Goal: Navigation & Orientation: Find specific page/section

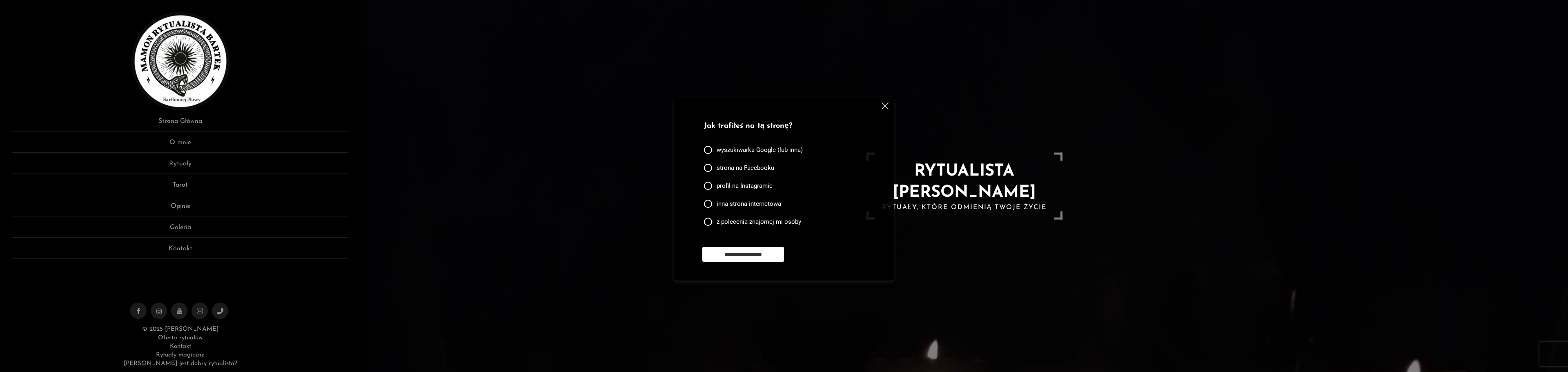
click at [887, 105] on img at bounding box center [884, 105] width 7 height 7
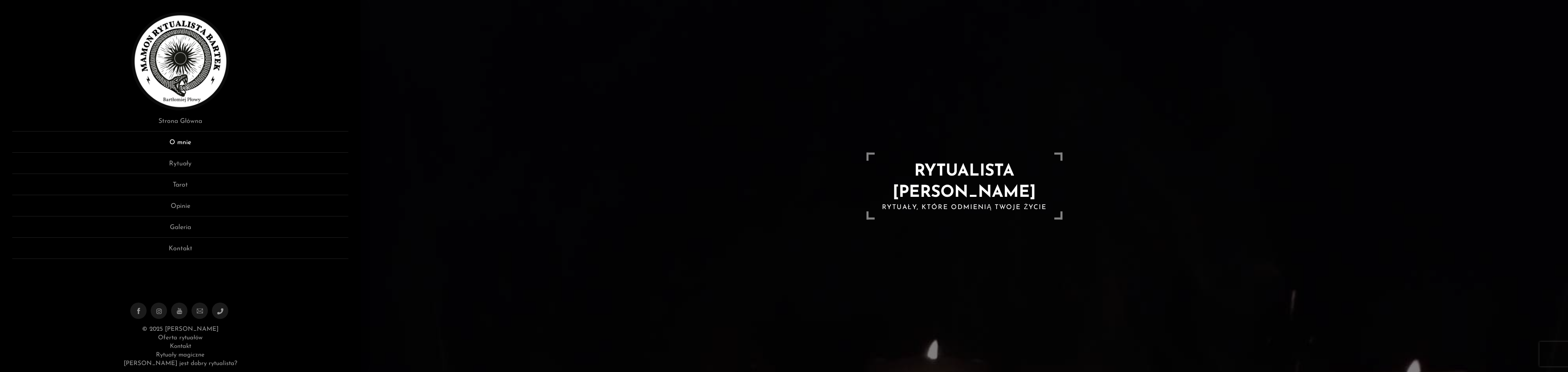
click at [187, 140] on link "O mnie" at bounding box center [180, 145] width 336 height 15
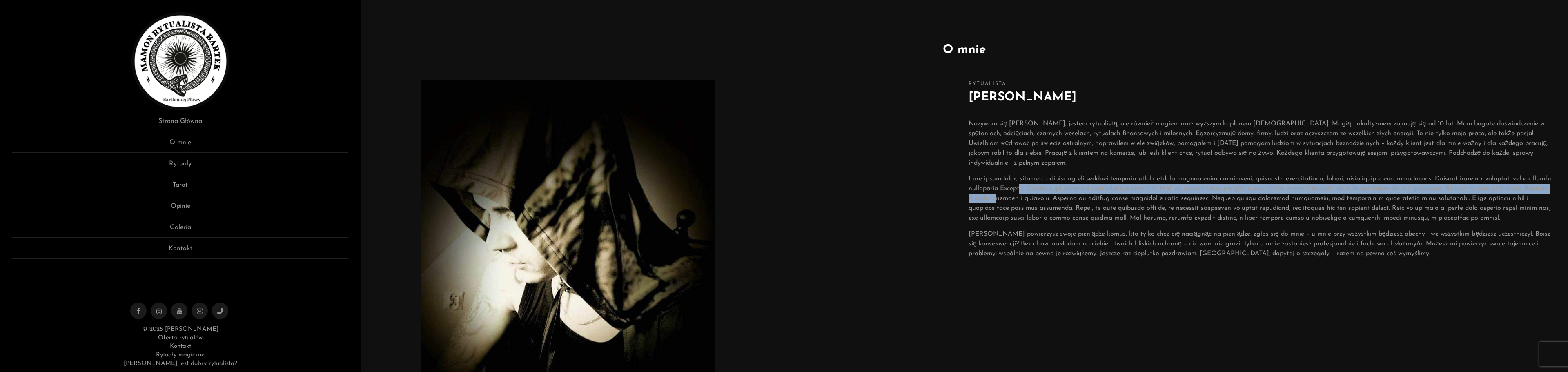
drag, startPoint x: 1058, startPoint y: 186, endPoint x: 1057, endPoint y: 201, distance: 15.0
click at [1057, 201] on p at bounding box center [1260, 199] width 583 height 49
click at [185, 164] on link "Rytuały" at bounding box center [180, 166] width 336 height 15
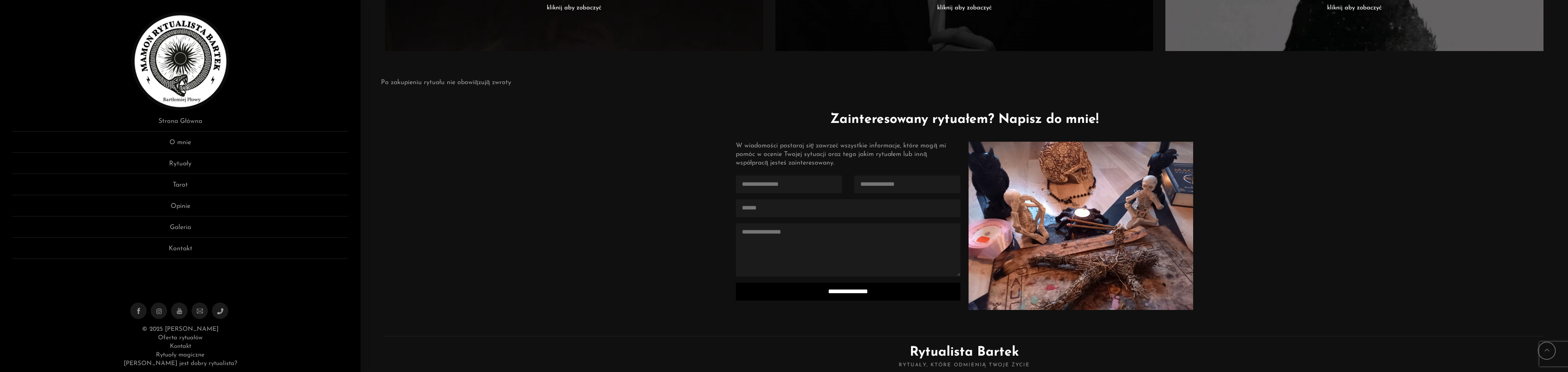
scroll to position [2081, 0]
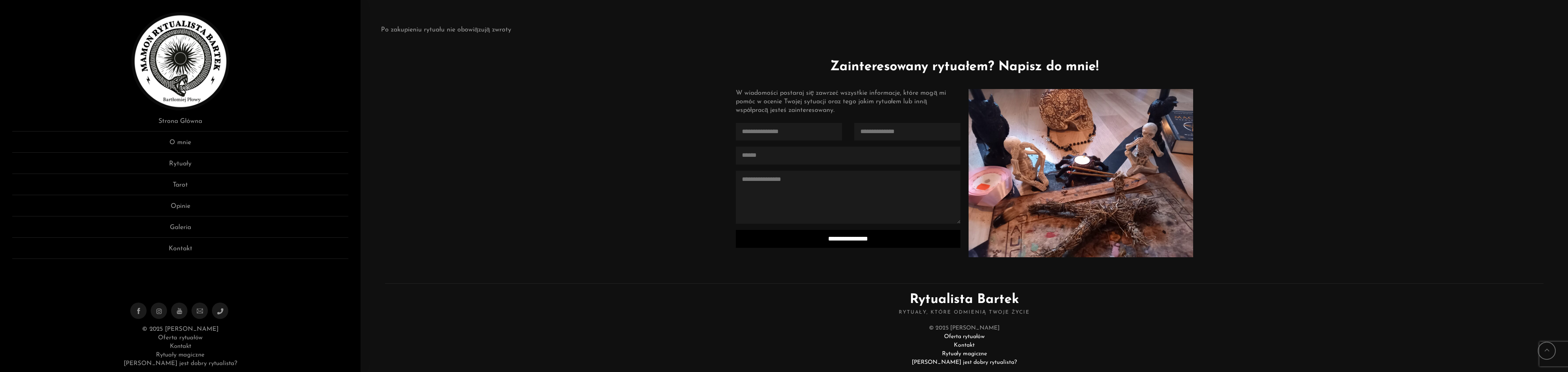
click at [183, 72] on img at bounding box center [180, 61] width 98 height 98
click at [180, 145] on link "O mnie" at bounding box center [180, 145] width 336 height 15
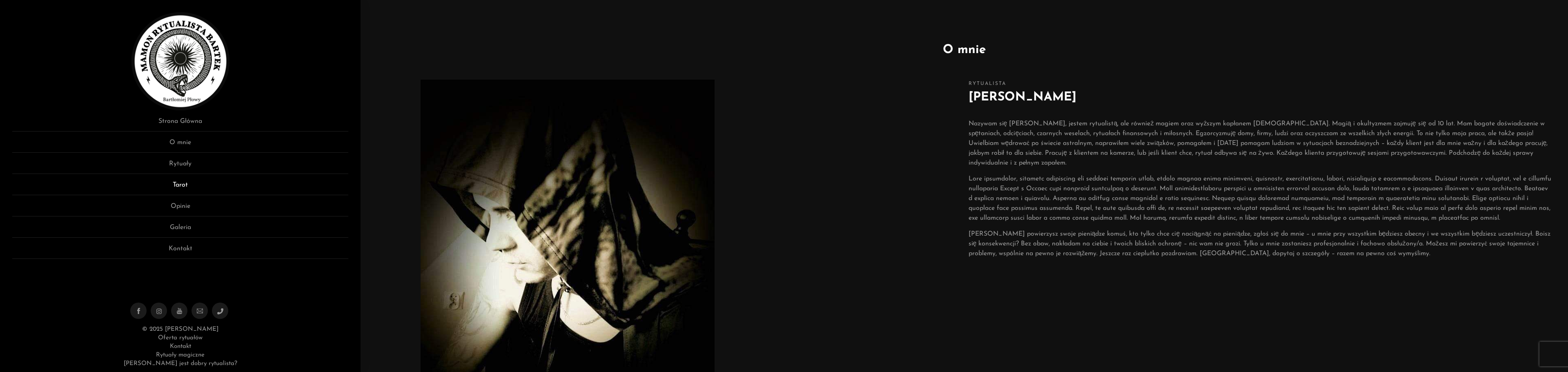
click at [184, 184] on link "Tarot" at bounding box center [180, 187] width 336 height 15
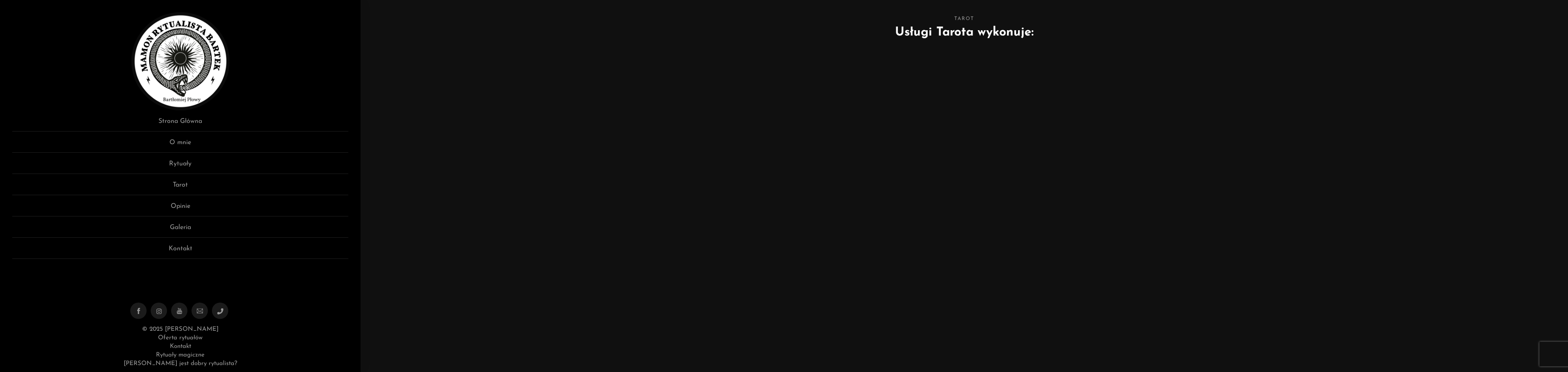
scroll to position [41, 0]
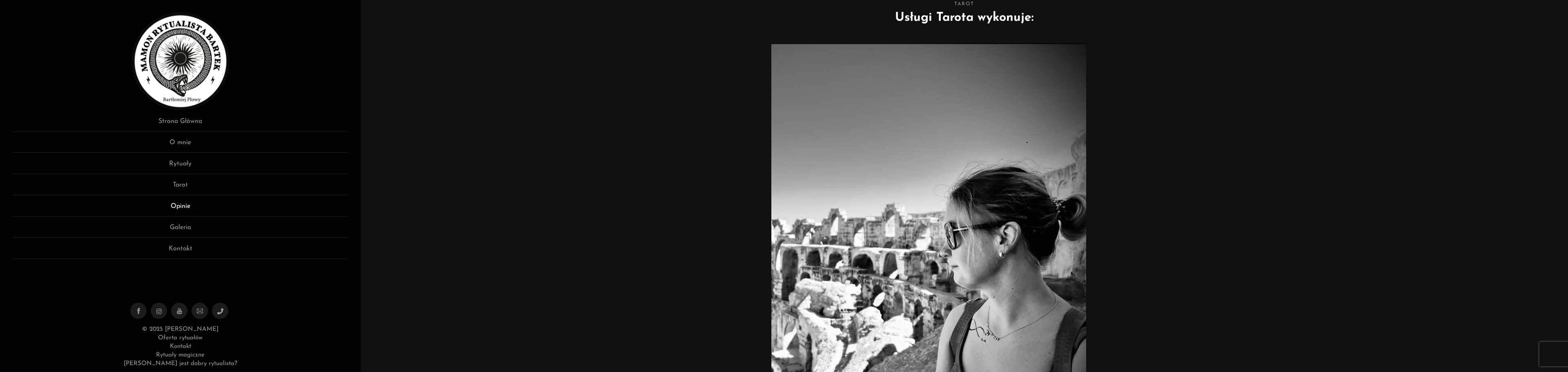
click at [186, 202] on link "Opinie" at bounding box center [180, 208] width 336 height 15
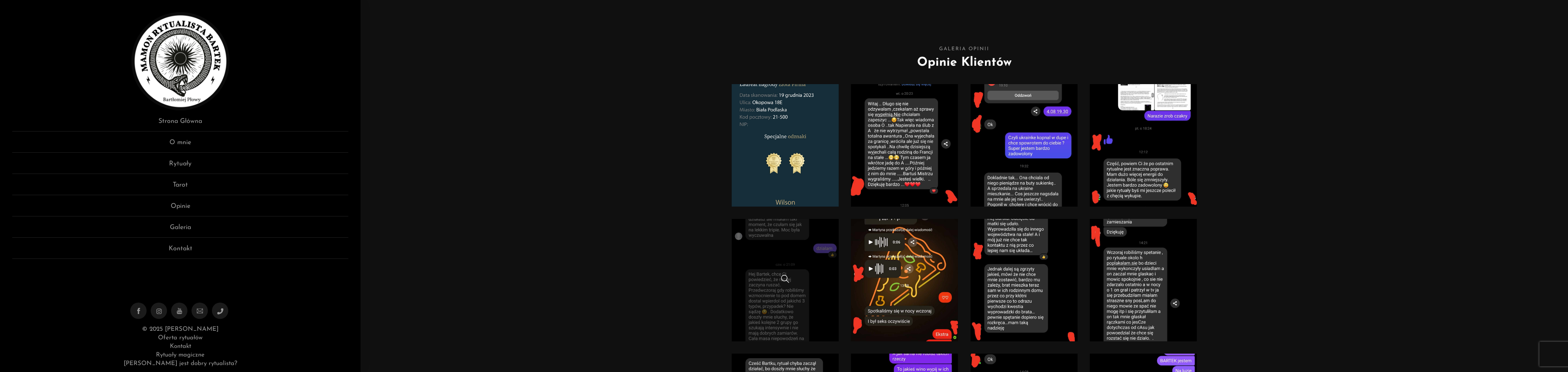
click at [782, 279] on span at bounding box center [785, 279] width 8 height 8
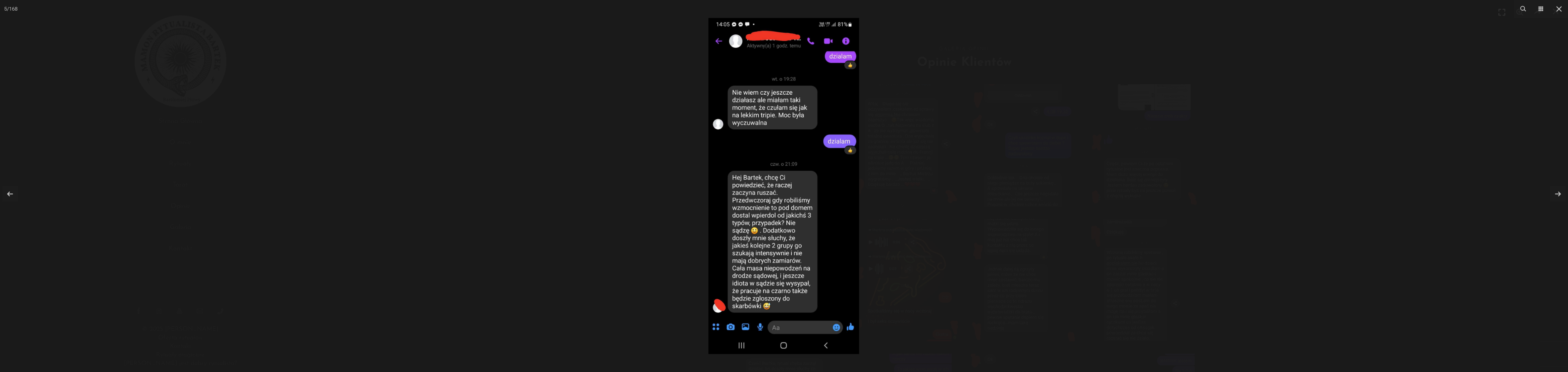
click at [367, 140] on div at bounding box center [784, 186] width 1568 height 372
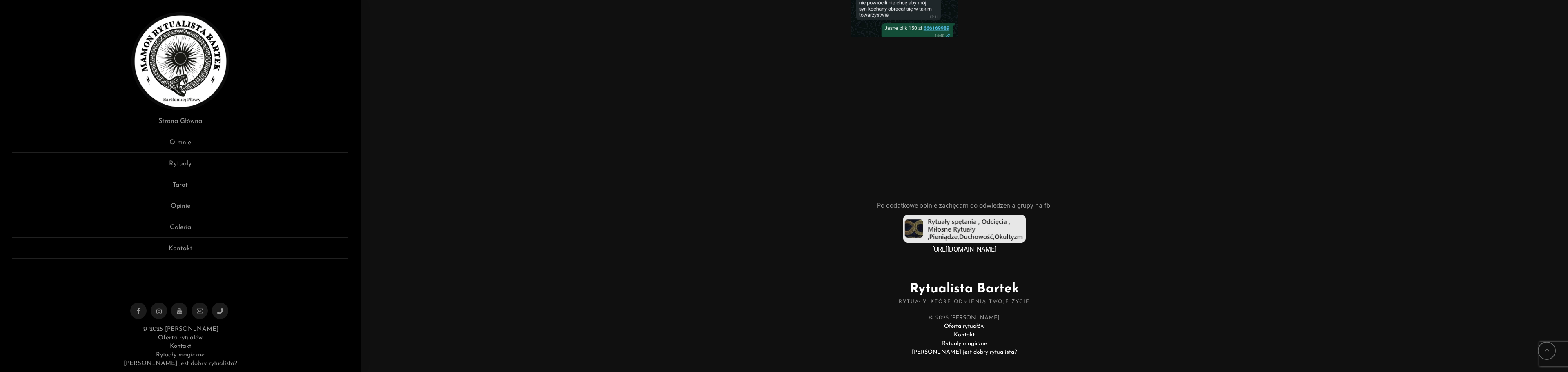
scroll to position [5565, 0]
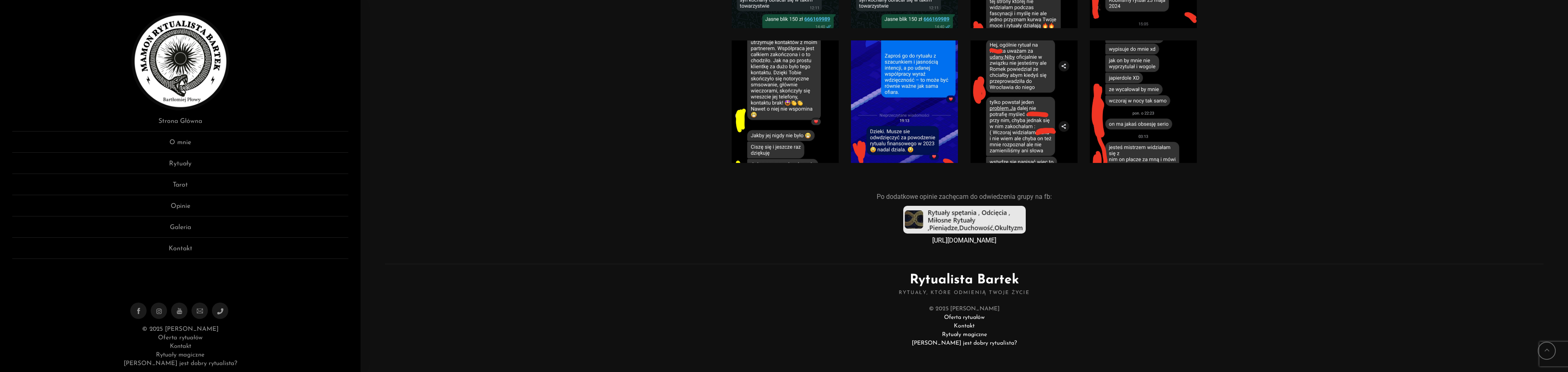
click at [986, 242] on link "https://www.facebook.com/groups/236342567835612/" at bounding box center [964, 240] width 64 height 7
